Goal: Navigation & Orientation: Find specific page/section

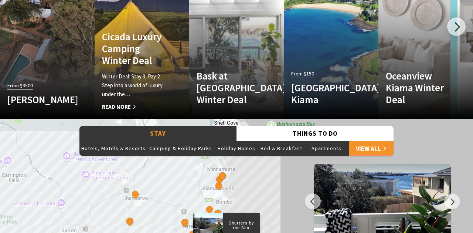
scroll to position [517, 0]
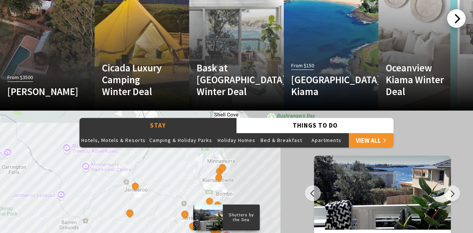
click at [457, 17] on div at bounding box center [456, 18] width 18 height 18
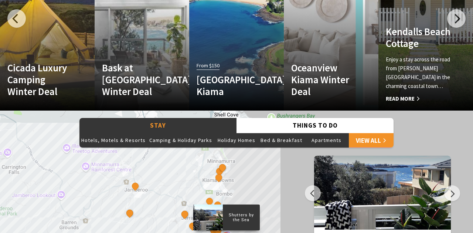
click at [427, 26] on link "Another Image Used [GEOGRAPHIC_DATA] Enjoy a stay across the road from [PERSON_…" at bounding box center [425, 21] width 95 height 177
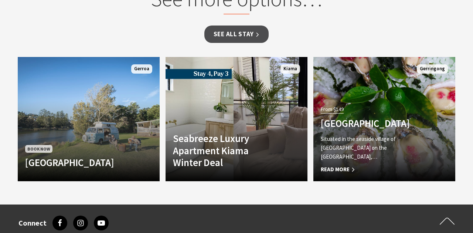
scroll to position [576, 0]
